Goal: Transaction & Acquisition: Subscribe to service/newsletter

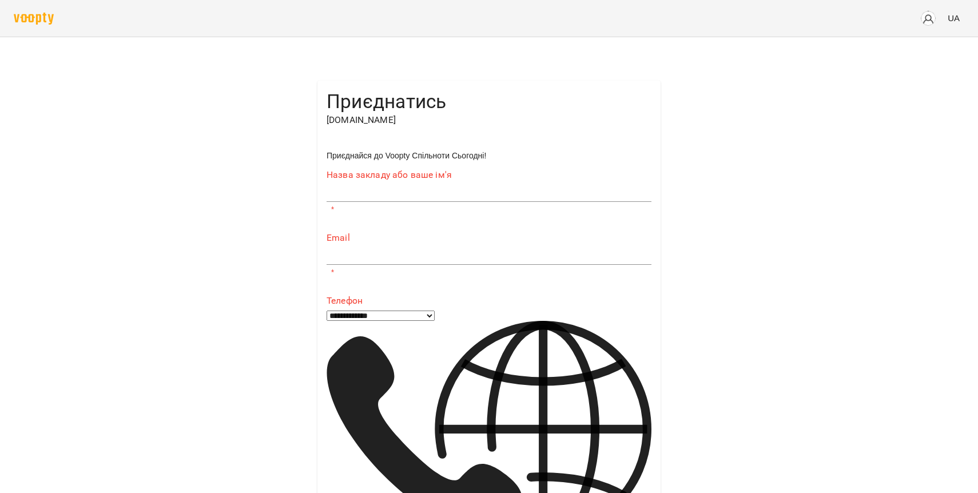
scroll to position [365, 0]
type input "**********"
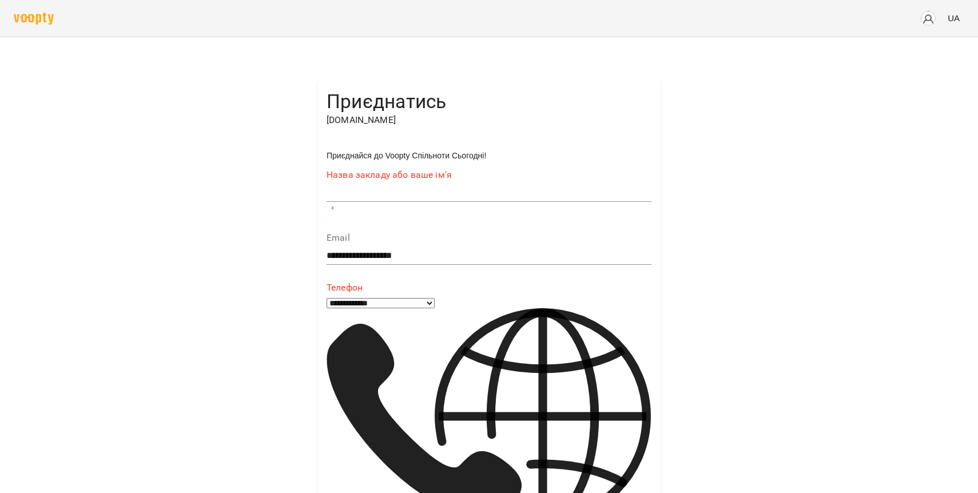
scroll to position [54, 0]
type input "**********"
select select "**"
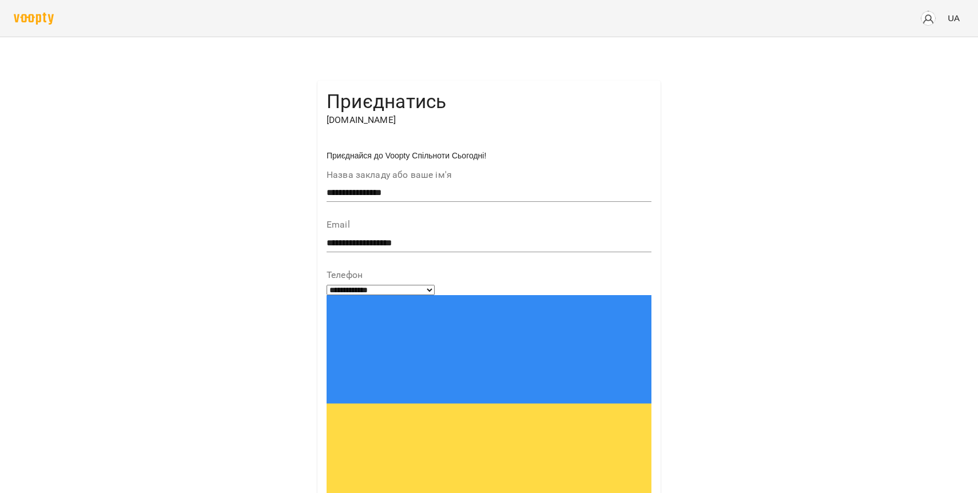
type input "**********"
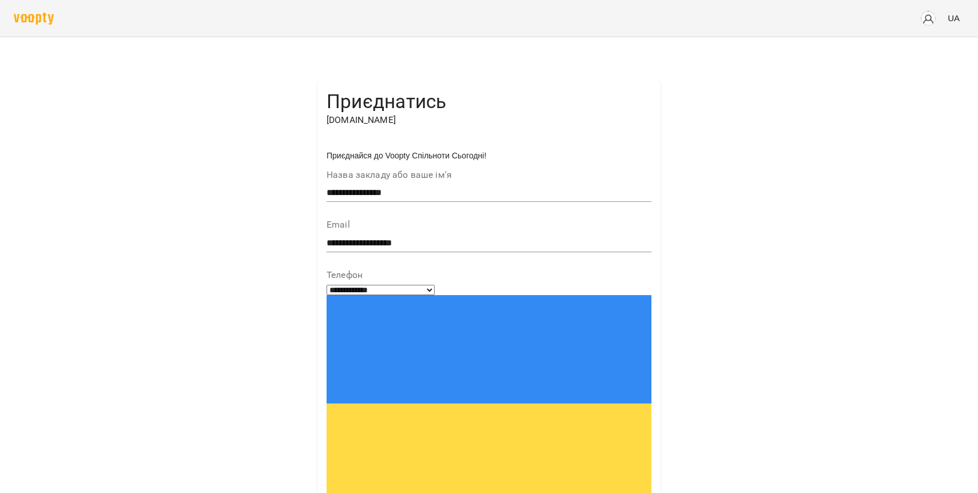
type input "*"
type input "*******"
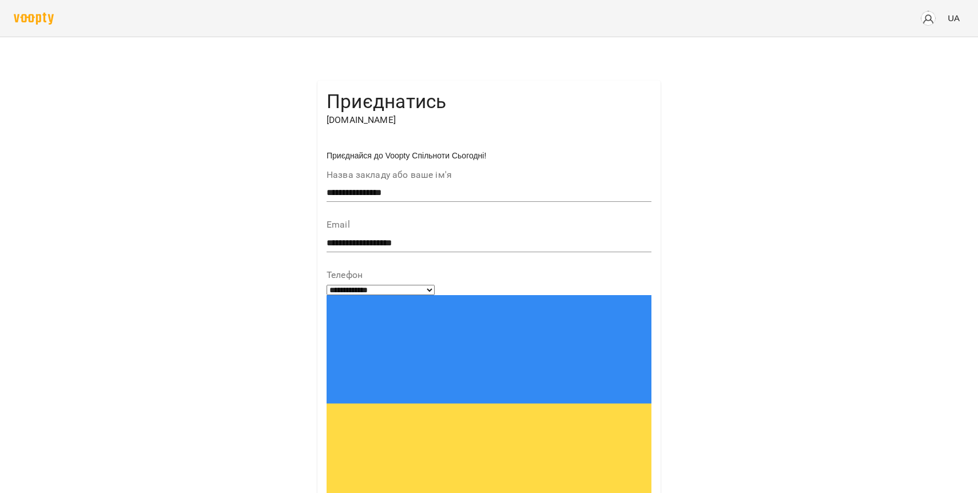
type input "*******"
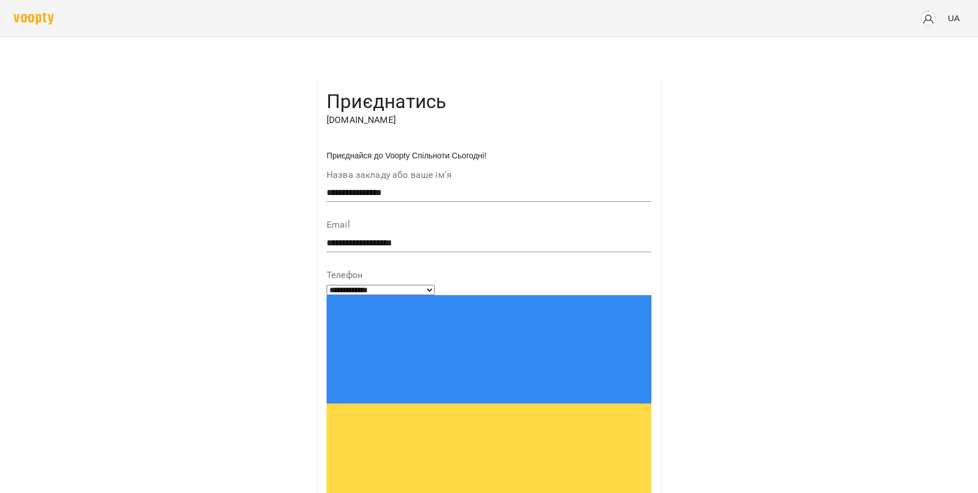
click at [33, 25] on div "UA" at bounding box center [489, 18] width 950 height 30
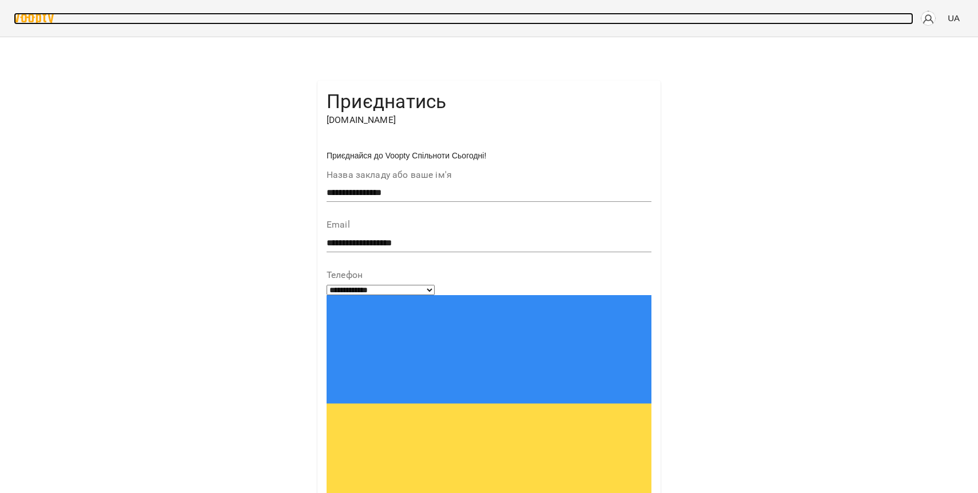
click at [34, 20] on img at bounding box center [34, 19] width 40 height 12
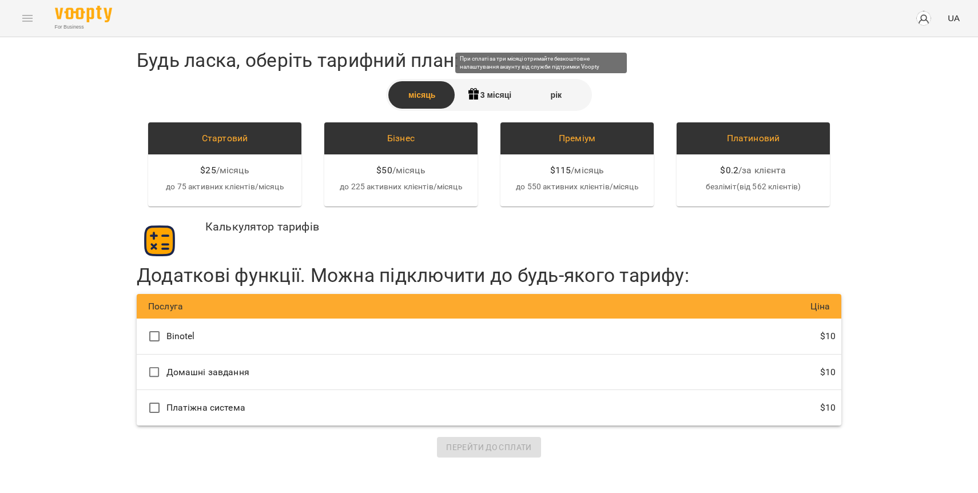
click at [474, 89] on icon at bounding box center [473, 91] width 10 height 6
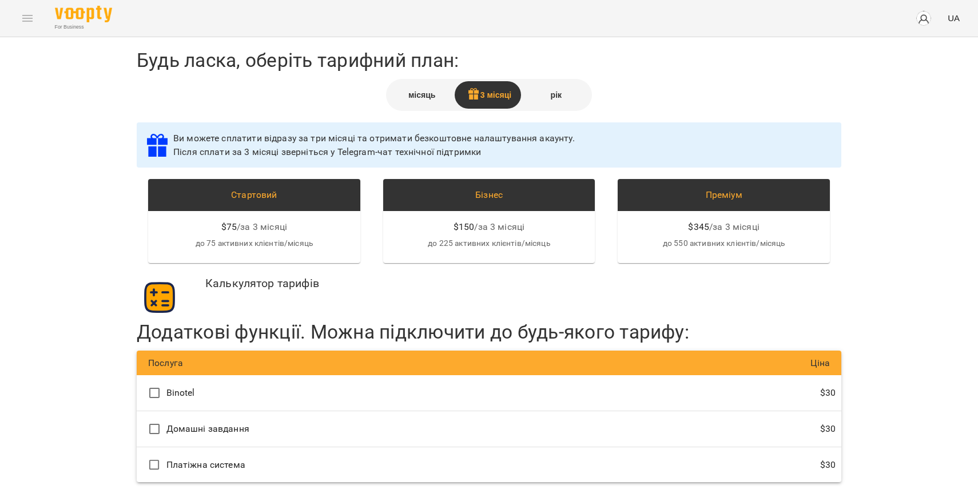
click at [417, 95] on div "місяць" at bounding box center [421, 94] width 67 height 27
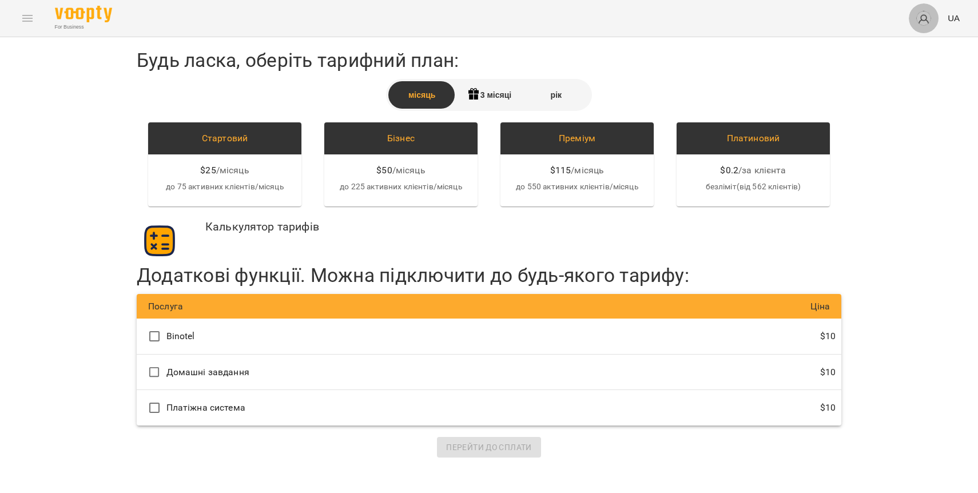
click at [927, 16] on img "button" at bounding box center [923, 18] width 16 height 16
click at [921, 62] on span "Відеоуроки" at bounding box center [911, 64] width 51 height 14
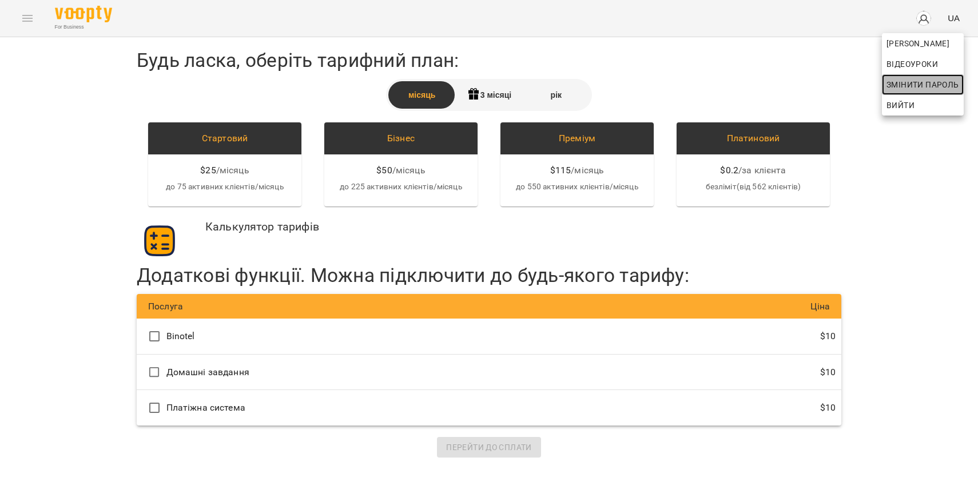
click at [892, 90] on span "Змінити пароль" at bounding box center [922, 85] width 73 height 14
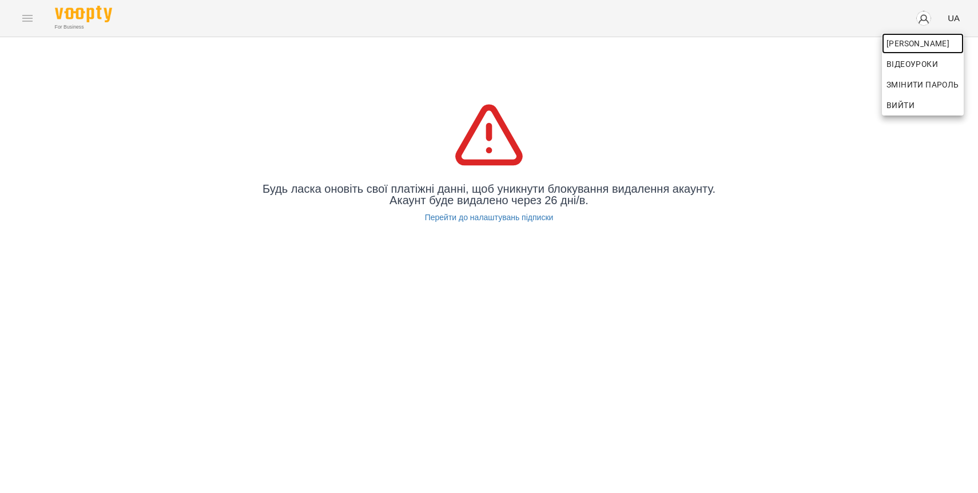
click at [938, 42] on span "[PERSON_NAME]" at bounding box center [922, 44] width 73 height 14
click at [915, 45] on span "[PERSON_NAME]" at bounding box center [922, 44] width 73 height 14
click at [69, 17] on div at bounding box center [489, 246] width 978 height 493
click at [28, 15] on div "For Business UA" at bounding box center [489, 18] width 978 height 37
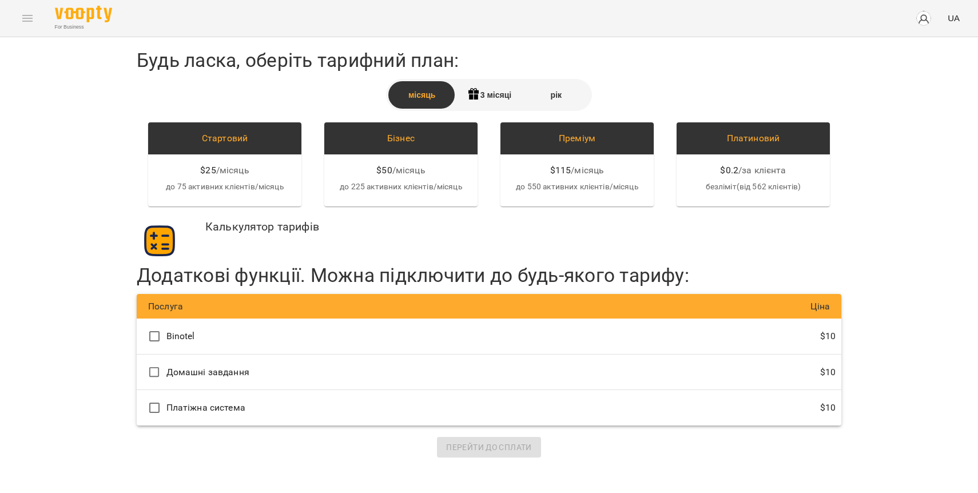
click at [928, 25] on span "button" at bounding box center [923, 18] width 16 height 16
click at [486, 103] on div at bounding box center [489, 246] width 978 height 493
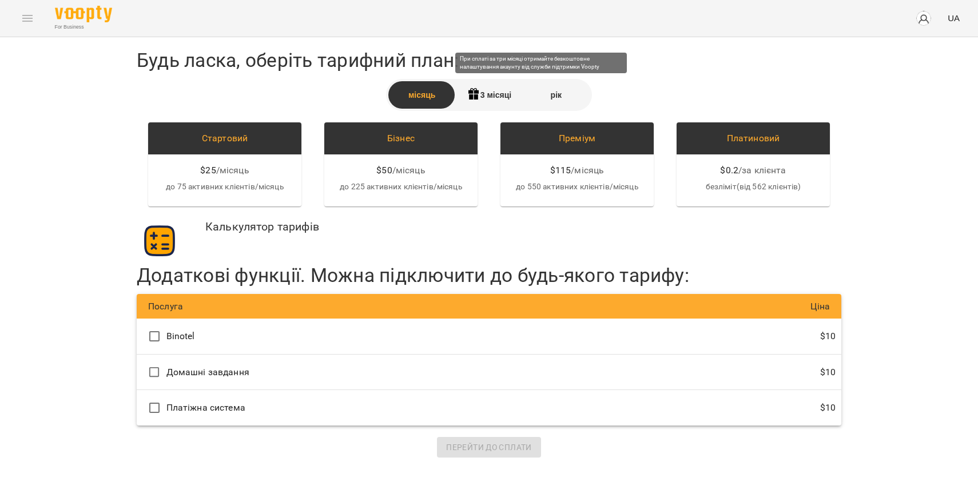
click at [489, 91] on div "3 місяці" at bounding box center [488, 94] width 67 height 27
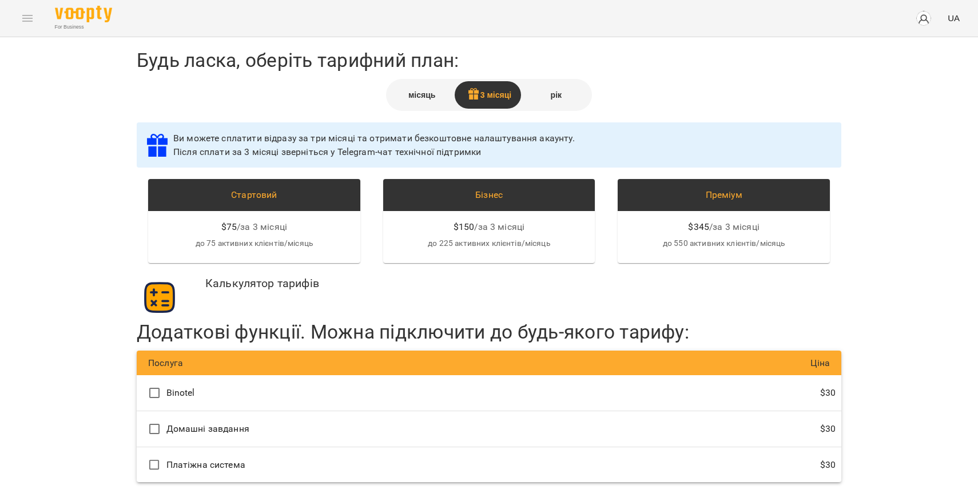
click at [417, 93] on div "місяць" at bounding box center [421, 94] width 67 height 27
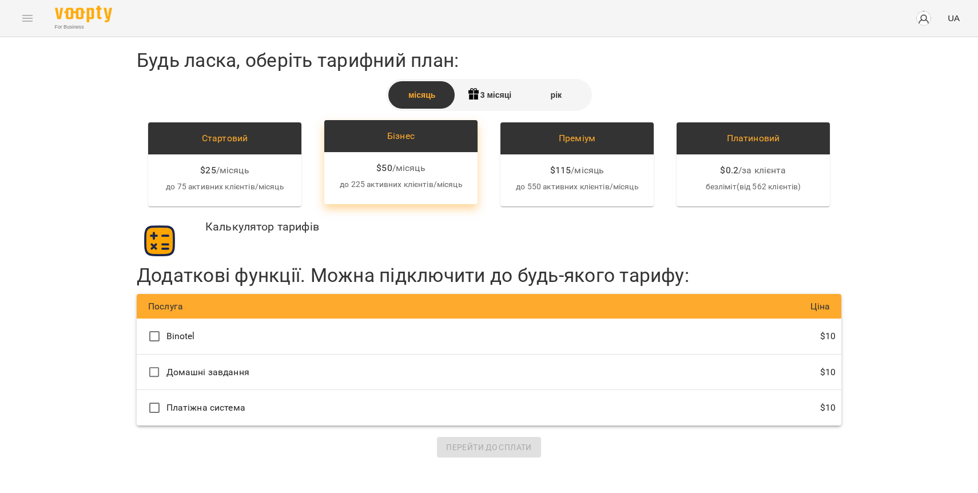
click at [417, 125] on div "Бізнес" at bounding box center [400, 136] width 153 height 32
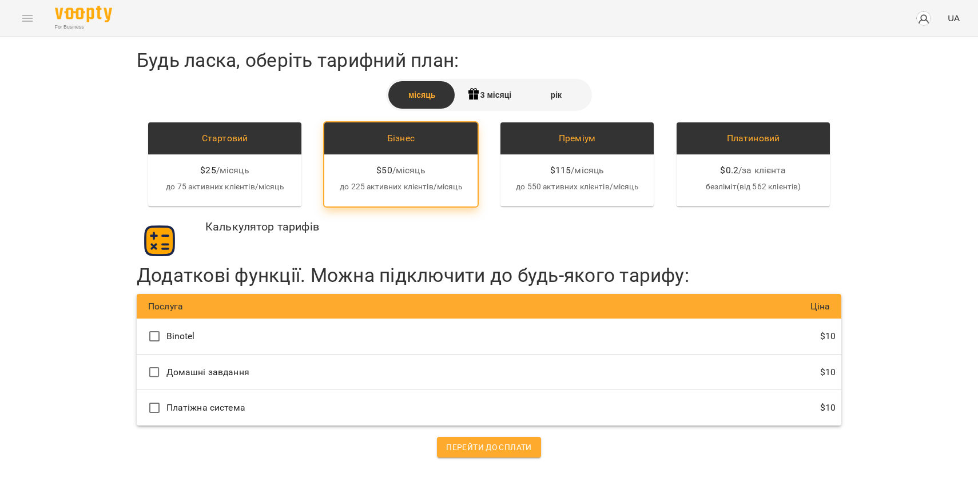
click at [23, 17] on div "For Business UA" at bounding box center [489, 18] width 978 height 37
click at [87, 18] on img at bounding box center [83, 14] width 57 height 17
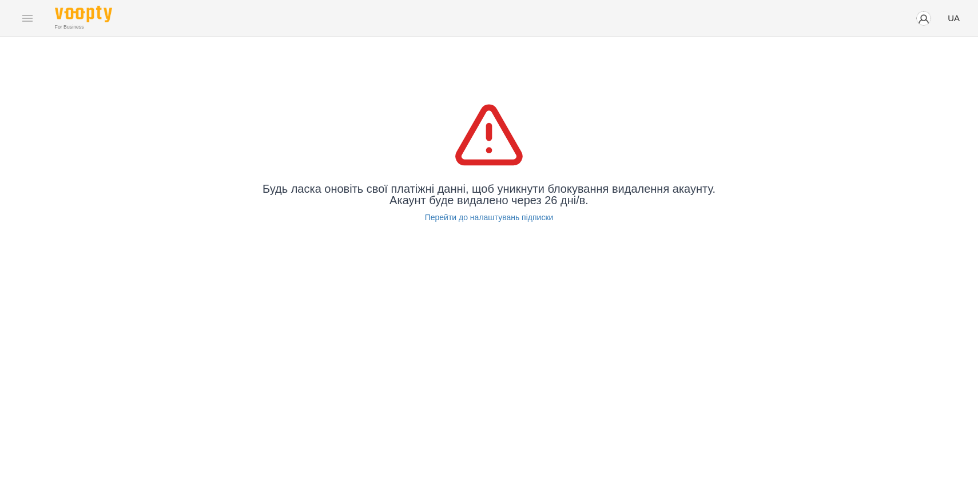
click at [27, 21] on div "For Business UA" at bounding box center [489, 18] width 978 height 37
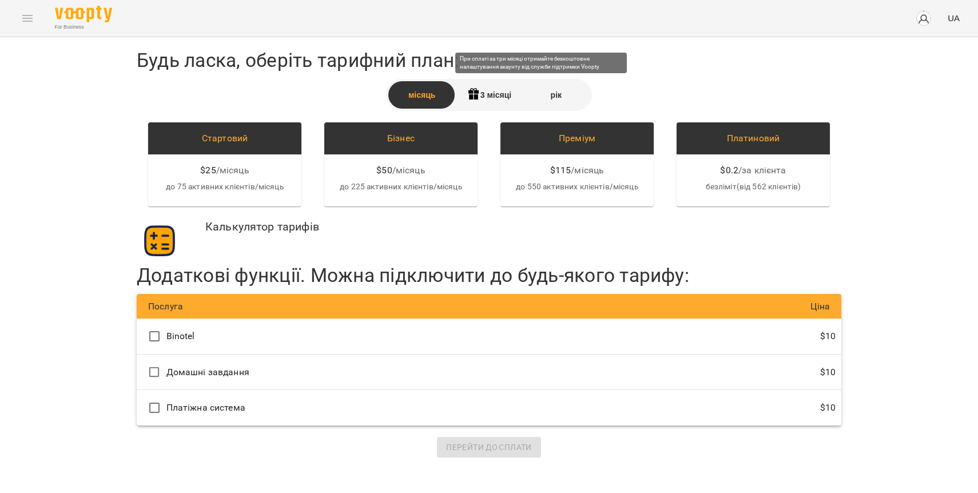
click at [494, 99] on div "3 місяці" at bounding box center [488, 94] width 67 height 27
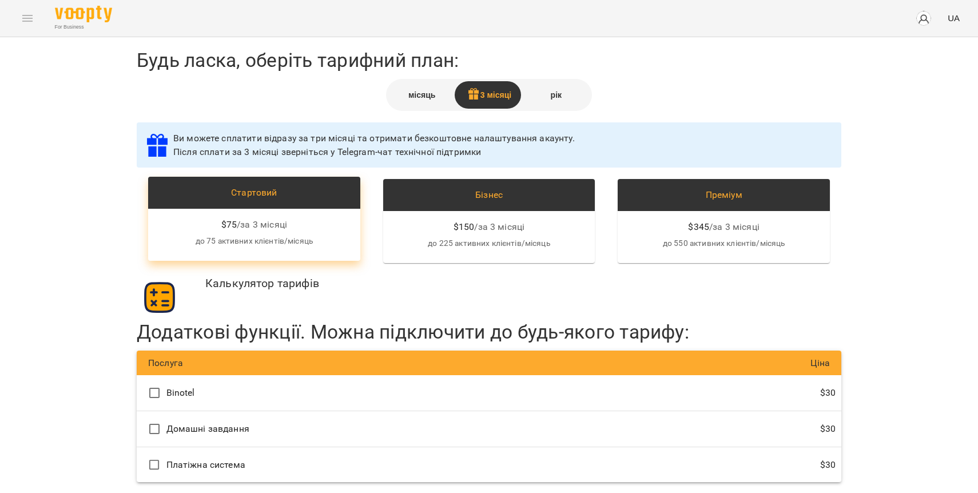
click at [248, 211] on div "$ 75 / за 3 місяці до 75 активних клієнтів/місяць" at bounding box center [254, 235] width 212 height 52
click at [268, 186] on div "Стартовий" at bounding box center [254, 193] width 194 height 14
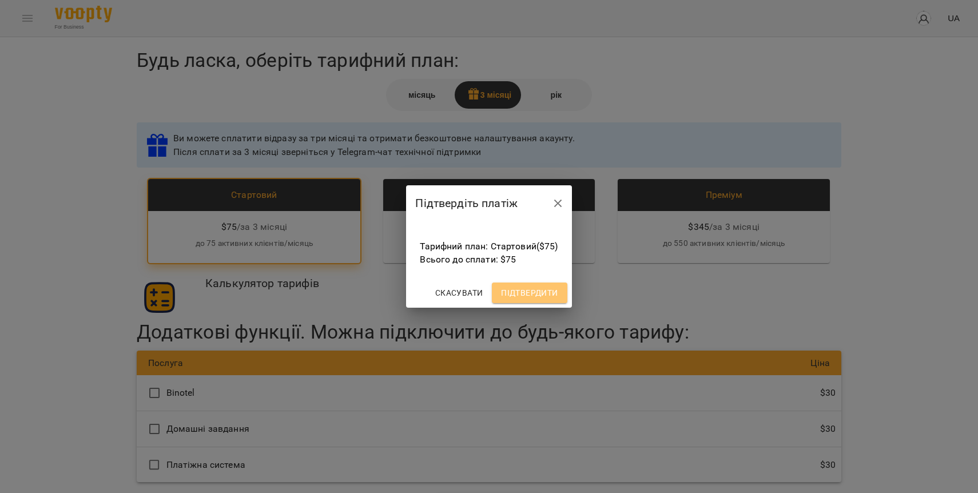
click at [522, 296] on span "Підтвердити" at bounding box center [529, 293] width 57 height 14
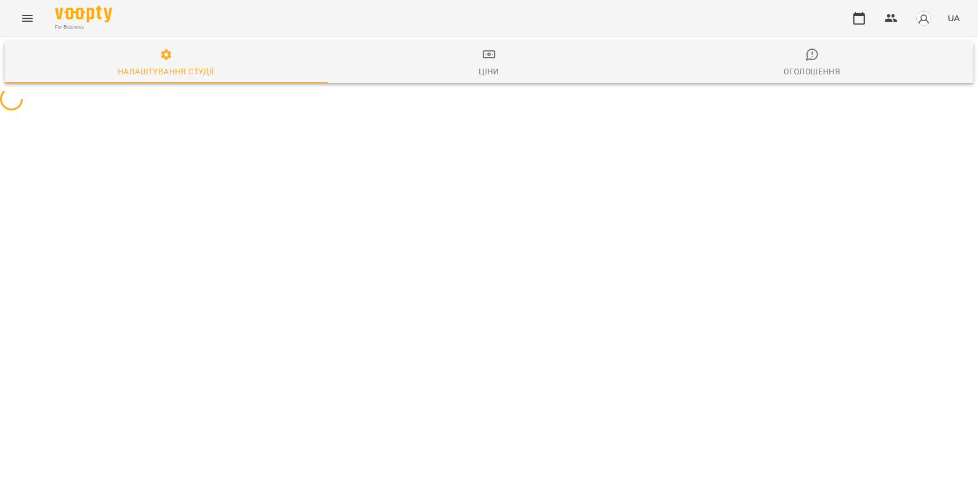
select select "**"
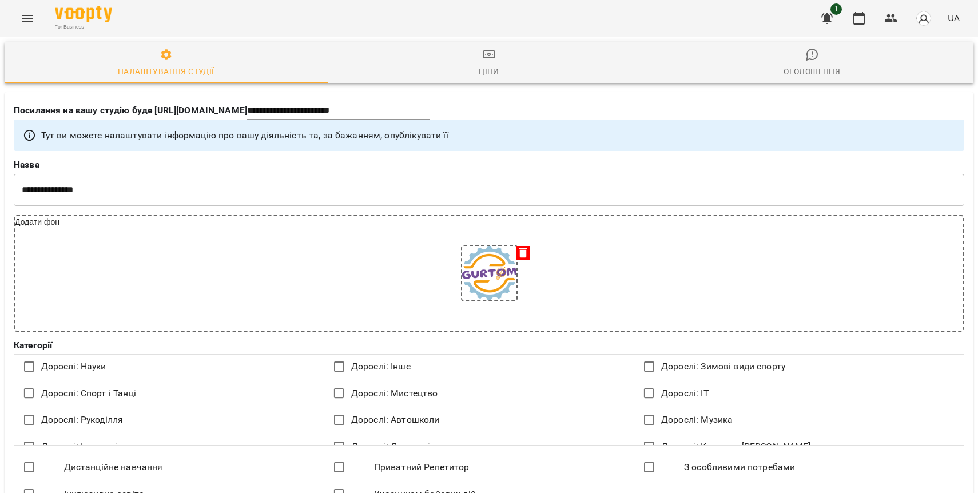
click at [827, 15] on icon "button" at bounding box center [826, 18] width 11 height 11
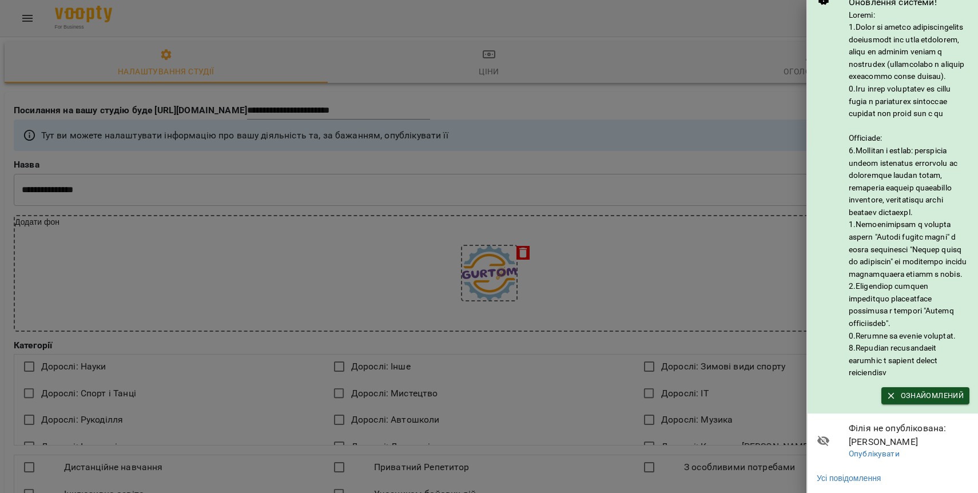
scroll to position [56, 0]
click at [946, 396] on span "Ознайомлений" at bounding box center [925, 395] width 77 height 13
